Goal: Task Accomplishment & Management: Complete application form

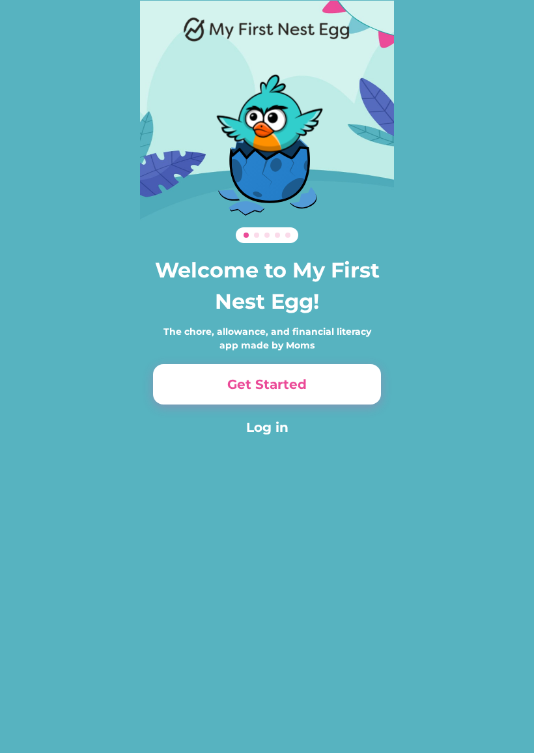
click at [304, 379] on button "Get Started" at bounding box center [267, 384] width 228 height 40
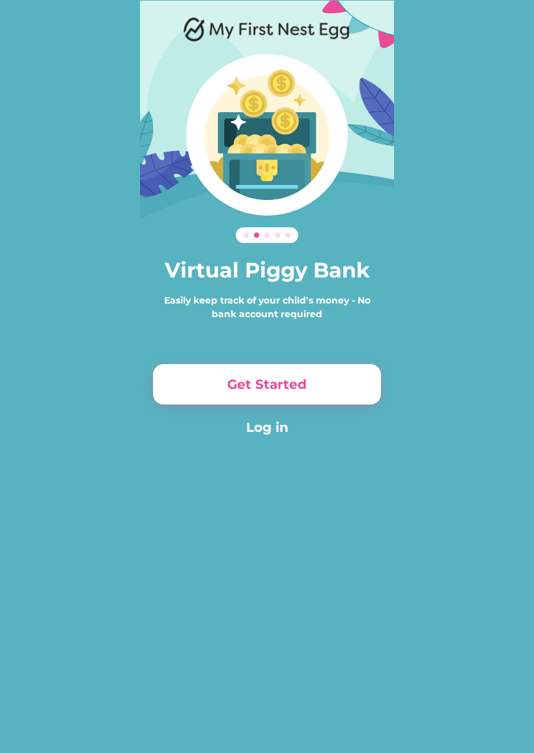
click at [299, 391] on button "Get Started" at bounding box center [267, 384] width 228 height 40
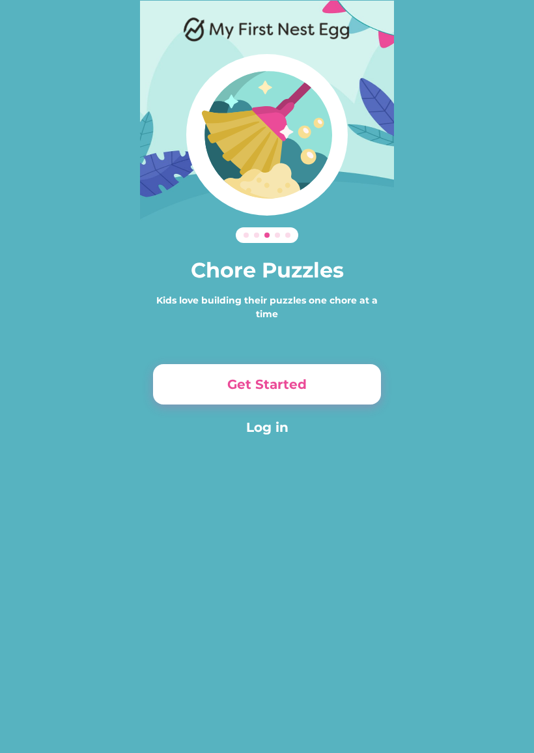
click at [306, 379] on button "Get Started" at bounding box center [267, 384] width 228 height 40
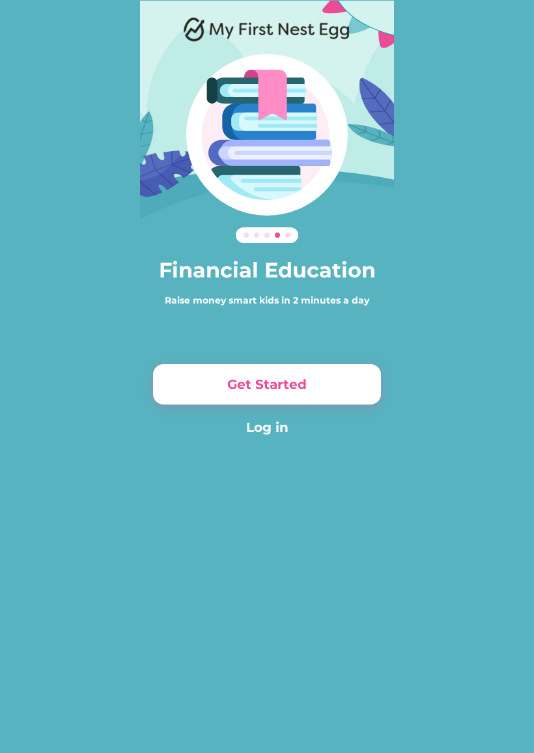
click at [286, 378] on button "Get Started" at bounding box center [267, 384] width 228 height 40
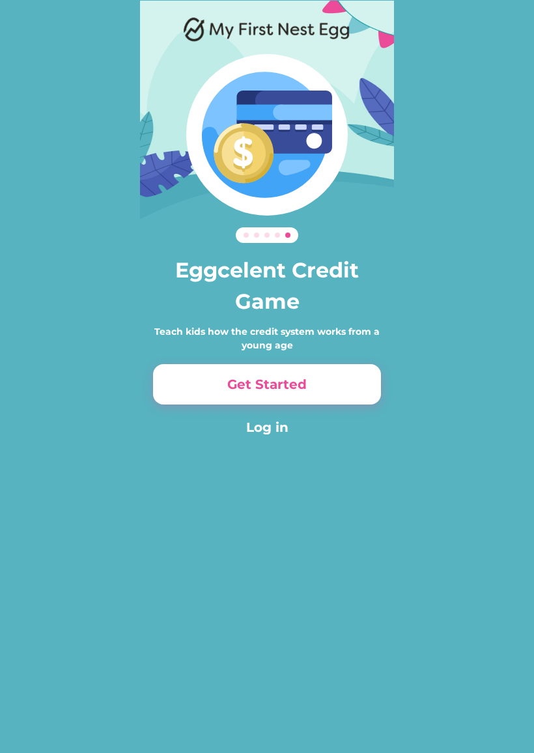
click at [299, 387] on button "Get Started" at bounding box center [267, 384] width 228 height 40
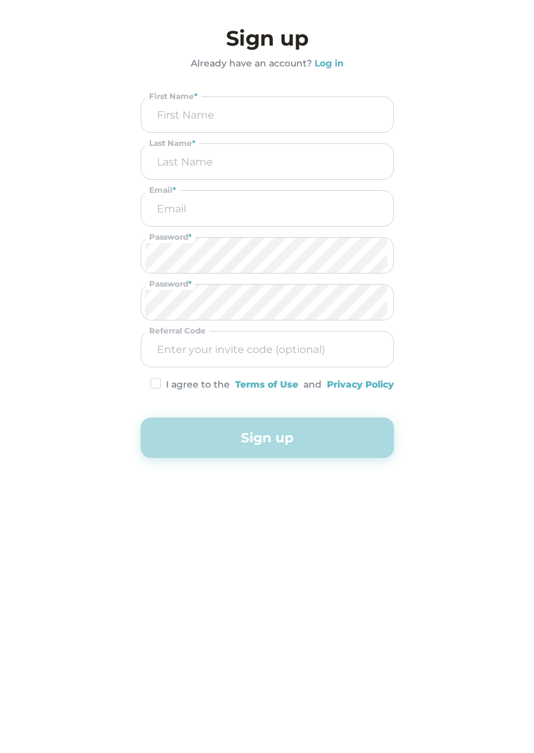
click at [171, 132] on input "input" at bounding box center [267, 114] width 244 height 35
click at [205, 121] on input "input" at bounding box center [267, 115] width 243 height 34
type input "[PERSON_NAME]"
click at [218, 161] on input "input" at bounding box center [267, 161] width 244 height 35
type input "King"
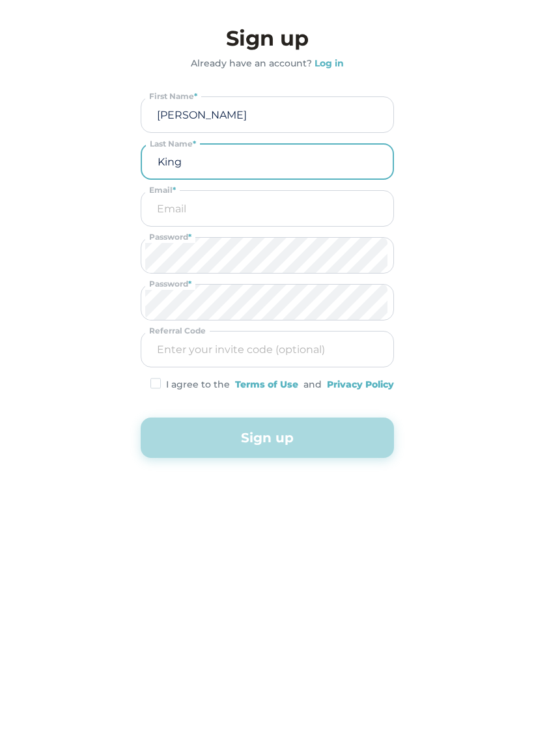
click at [205, 203] on input "email" at bounding box center [267, 208] width 244 height 35
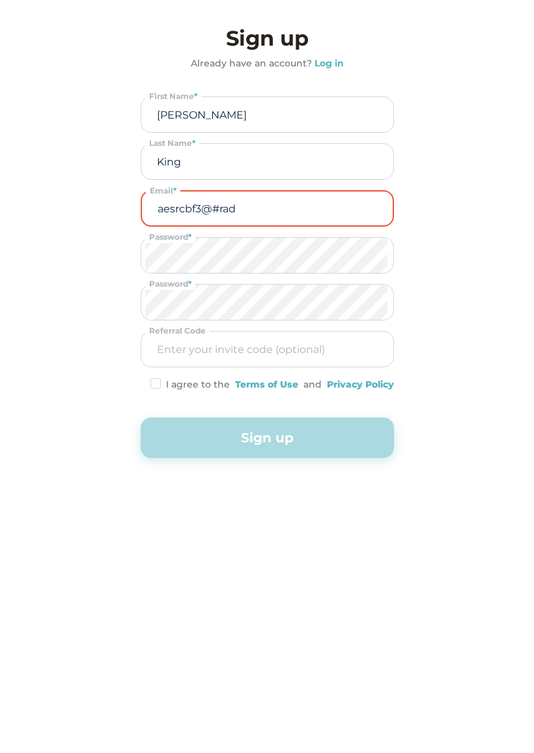
type input "aesrcbf3@#rad"
click at [190, 345] on input "input" at bounding box center [267, 349] width 244 height 35
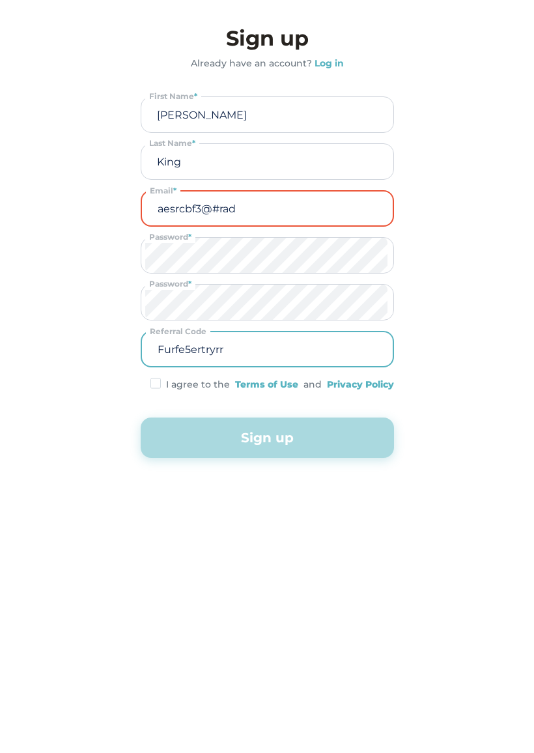
type input "Furfe5ertryrr"
click at [182, 375] on div "First Name * Last Name * aesrcbf3@#rad Email * Password * Password * Referral C…" at bounding box center [268, 243] width 254 height 295
click at [152, 380] on img at bounding box center [156, 383] width 10 height 11
click at [151, 386] on img at bounding box center [156, 383] width 10 height 11
click at [151, 387] on img at bounding box center [156, 383] width 10 height 11
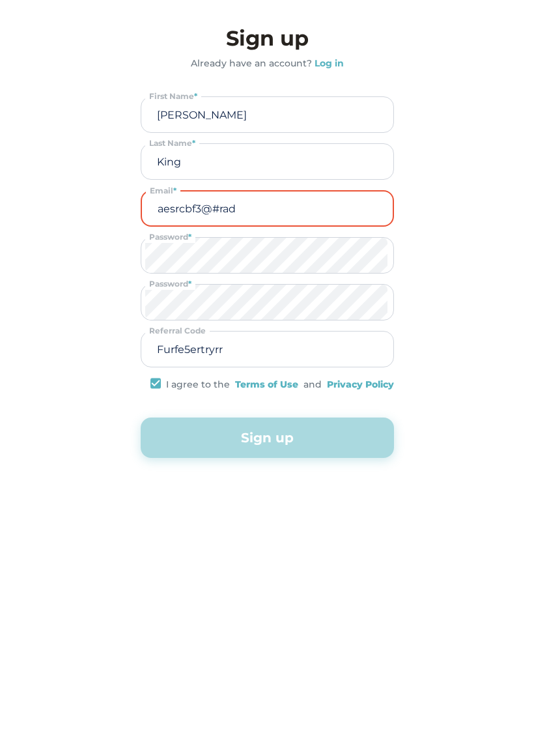
click at [238, 210] on input "aesrcbf3@#rad" at bounding box center [267, 209] width 243 height 34
type input "a"
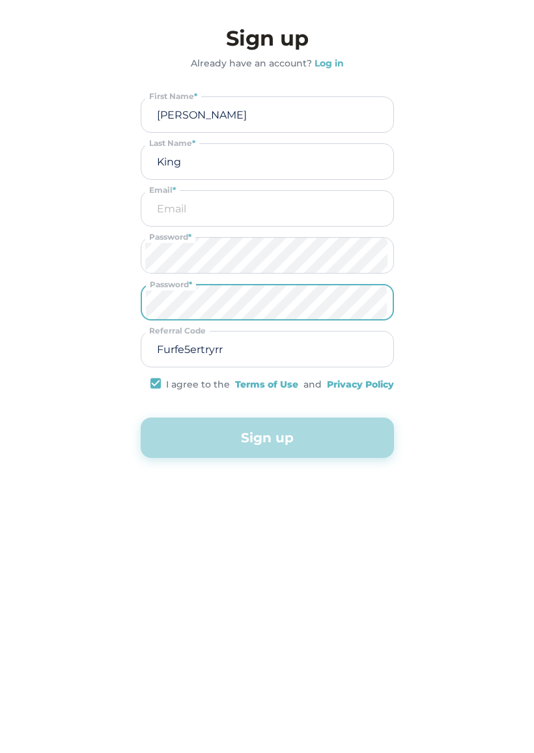
click at [224, 353] on input "input" at bounding box center [267, 349] width 244 height 35
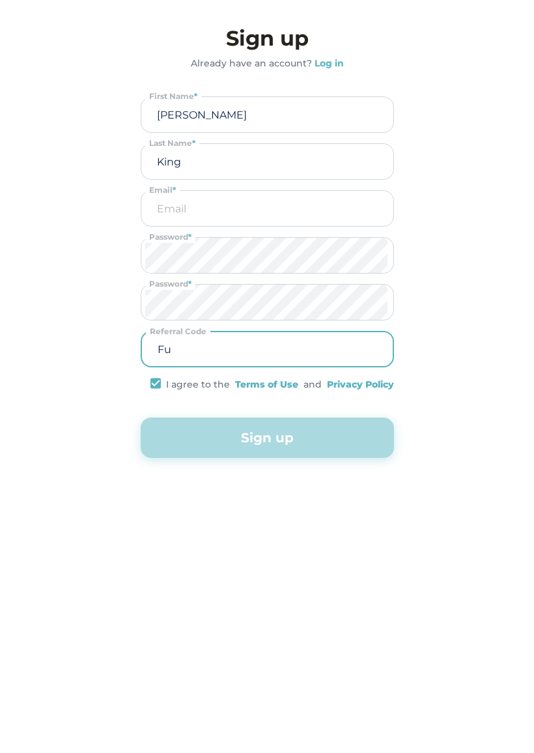
type input "F"
click at [158, 373] on div "First Name * Last Name * Email * Password * Password * Referral Code I agree to…" at bounding box center [268, 243] width 254 height 295
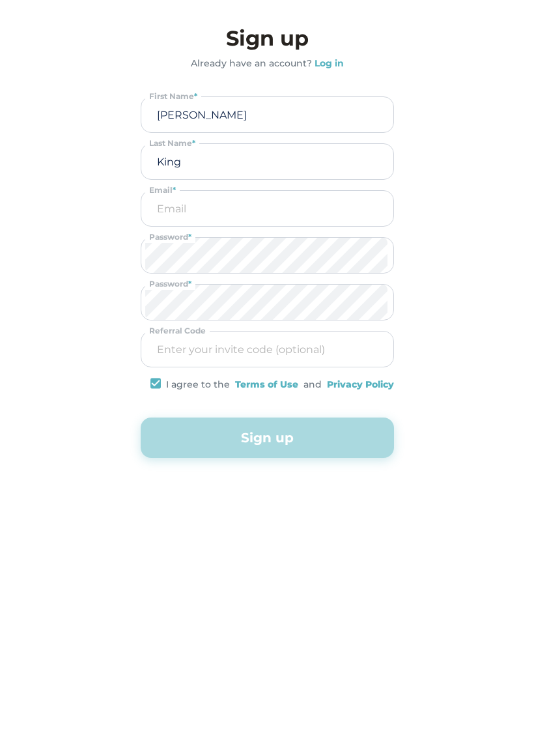
click at [147, 388] on div "I agree to the Terms of Use and Privacy Policy" at bounding box center [268, 385] width 254 height 14
click at [156, 381] on img at bounding box center [156, 383] width 10 height 11
click at [147, 383] on div "I agree to the Terms of Use and Privacy Policy" at bounding box center [268, 385] width 254 height 14
click at [250, 429] on button "Sign up" at bounding box center [268, 438] width 254 height 40
click at [151, 385] on img at bounding box center [156, 383] width 10 height 11
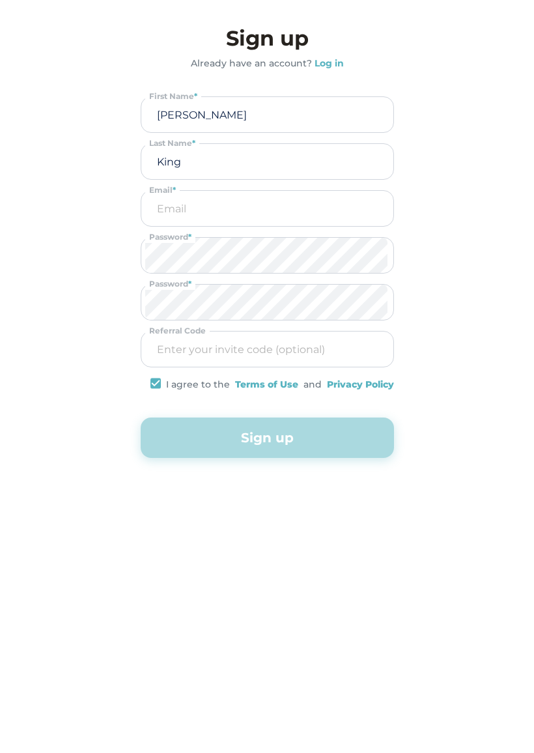
click at [278, 436] on button "Sign up" at bounding box center [268, 438] width 254 height 40
click at [151, 366] on input "input" at bounding box center [267, 349] width 244 height 35
click at [154, 382] on img at bounding box center [156, 383] width 10 height 11
click at [300, 71] on div "Sign up Already have an account? Log in First Name * Last Name * Email * Passwo…" at bounding box center [268, 240] width 254 height 435
click at [334, 66] on strong "Log in" at bounding box center [329, 63] width 29 height 12
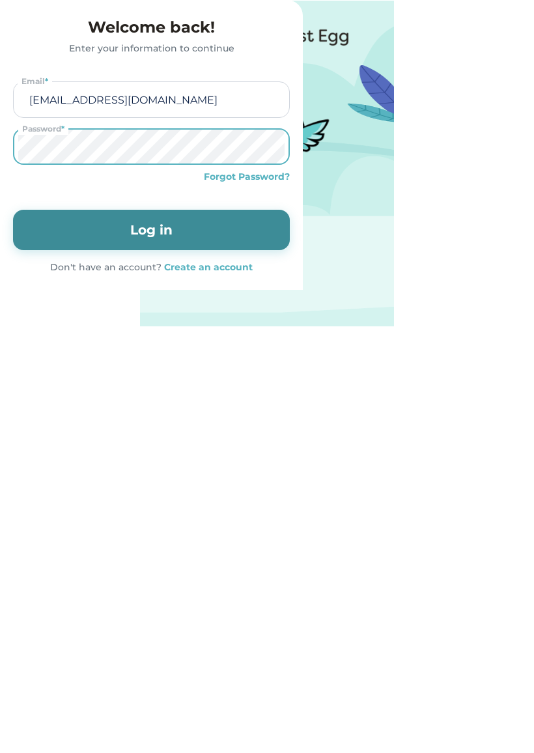
click at [290, 250] on button "Log in" at bounding box center [151, 230] width 277 height 40
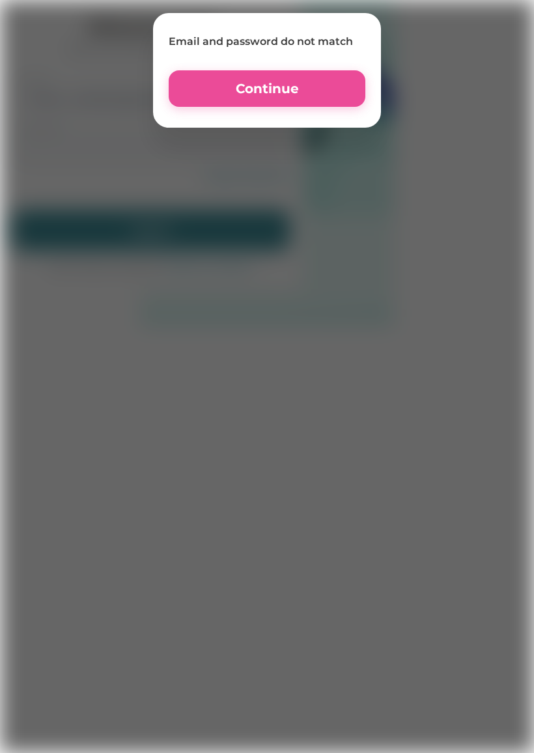
click at [342, 91] on button "Continue" at bounding box center [267, 88] width 197 height 36
